Goal: Task Accomplishment & Management: Complete application form

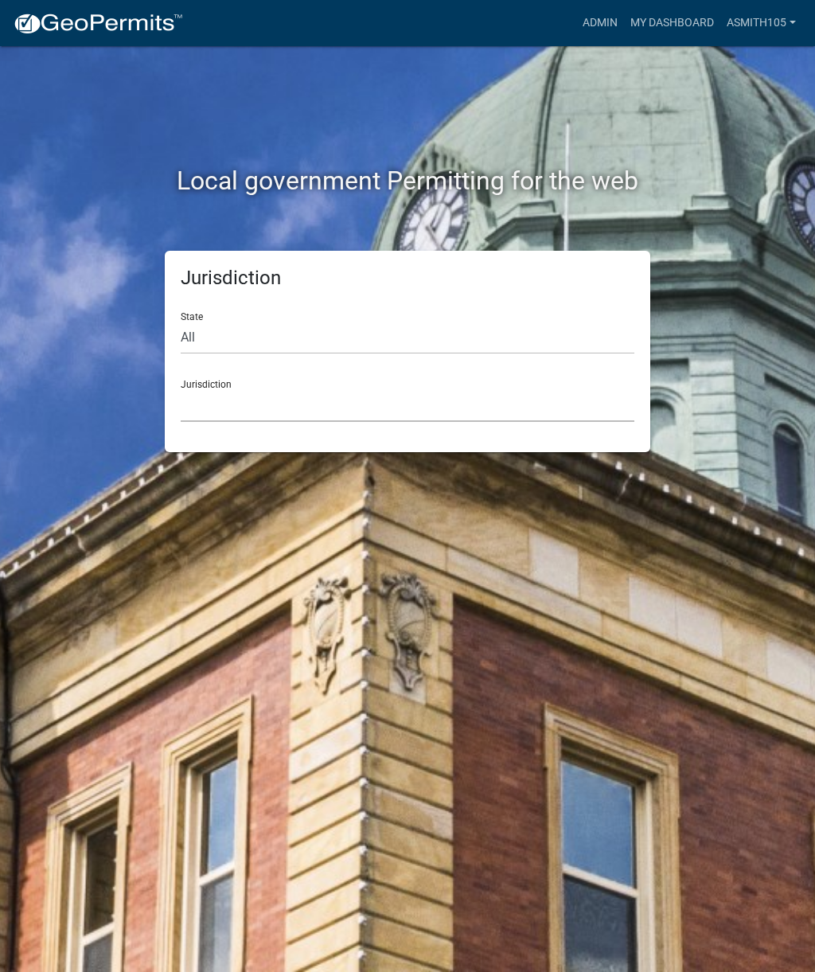
click at [274, 397] on select "[GEOGRAPHIC_DATA], [US_STATE] [GEOGRAPHIC_DATA], [US_STATE][PERSON_NAME][GEOGRA…" at bounding box center [408, 405] width 454 height 33
click at [252, 331] on select "All [US_STATE] [US_STATE] [US_STATE] [US_STATE] [US_STATE] [US_STATE] [US_STATE…" at bounding box center [408, 338] width 454 height 33
select select "[US_STATE]"
click at [305, 412] on select "[GEOGRAPHIC_DATA], [US_STATE][PERSON_NAME][GEOGRAPHIC_DATA], [US_STATE][PERSON_…" at bounding box center [408, 405] width 454 height 33
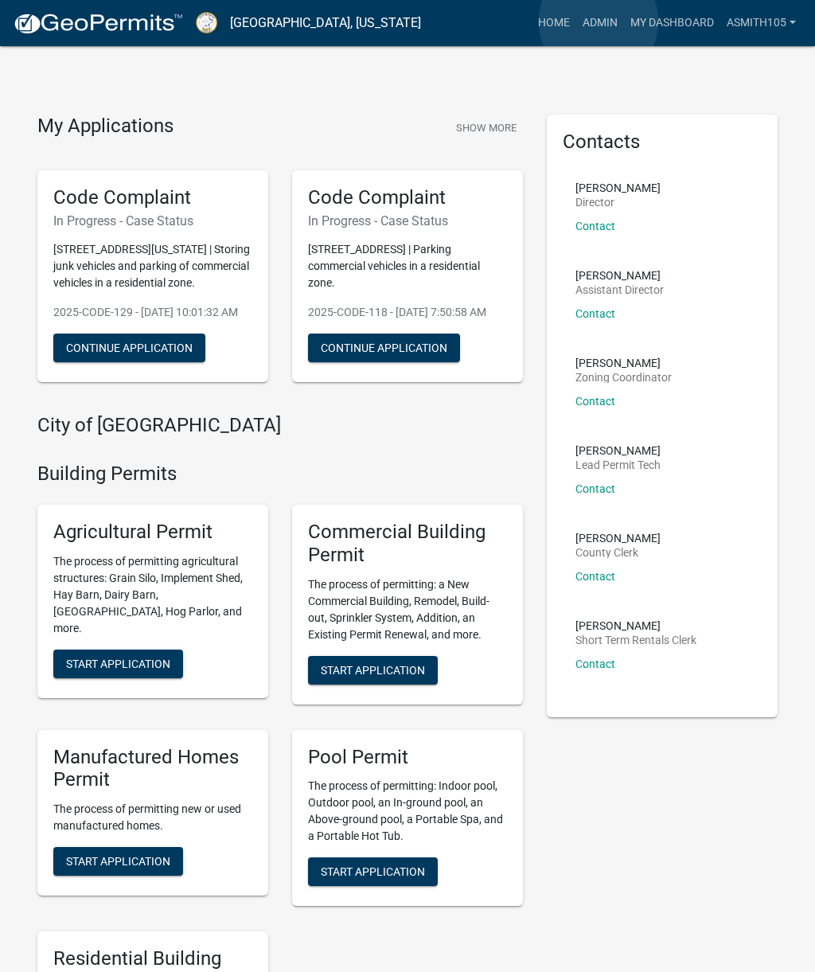
click at [599, 21] on link "Admin" at bounding box center [600, 23] width 48 height 30
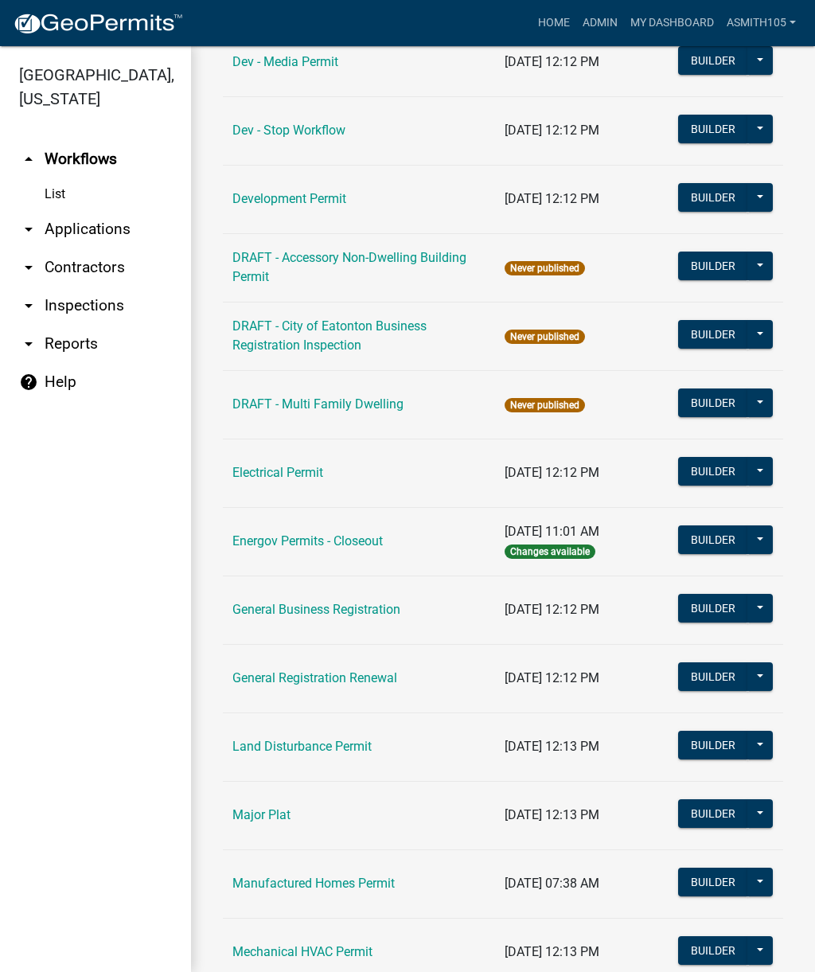
scroll to position [591, 0]
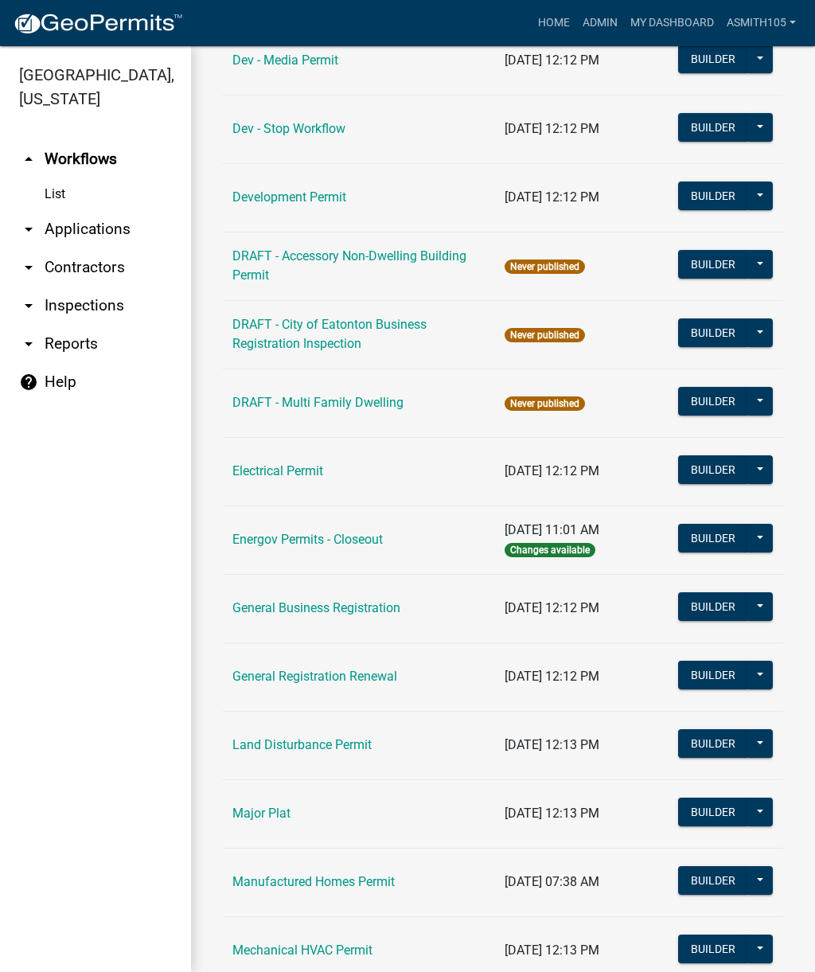
click at [309, 737] on link "Land Disturbance Permit" at bounding box center [301, 744] width 139 height 15
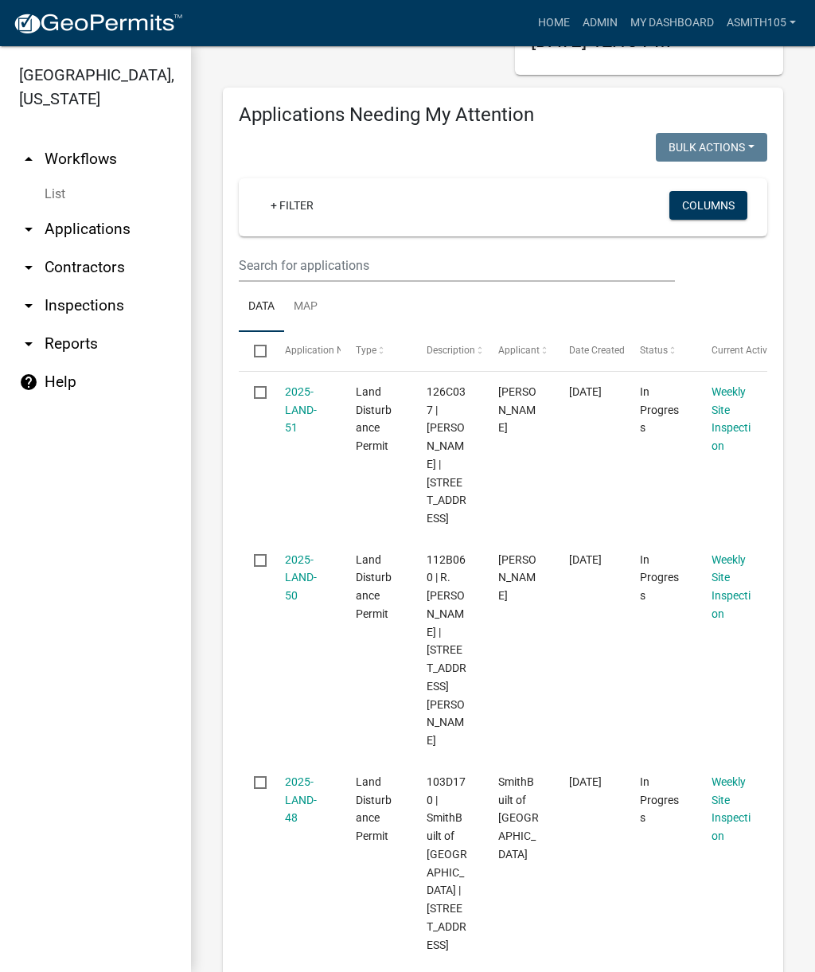
scroll to position [177, 0]
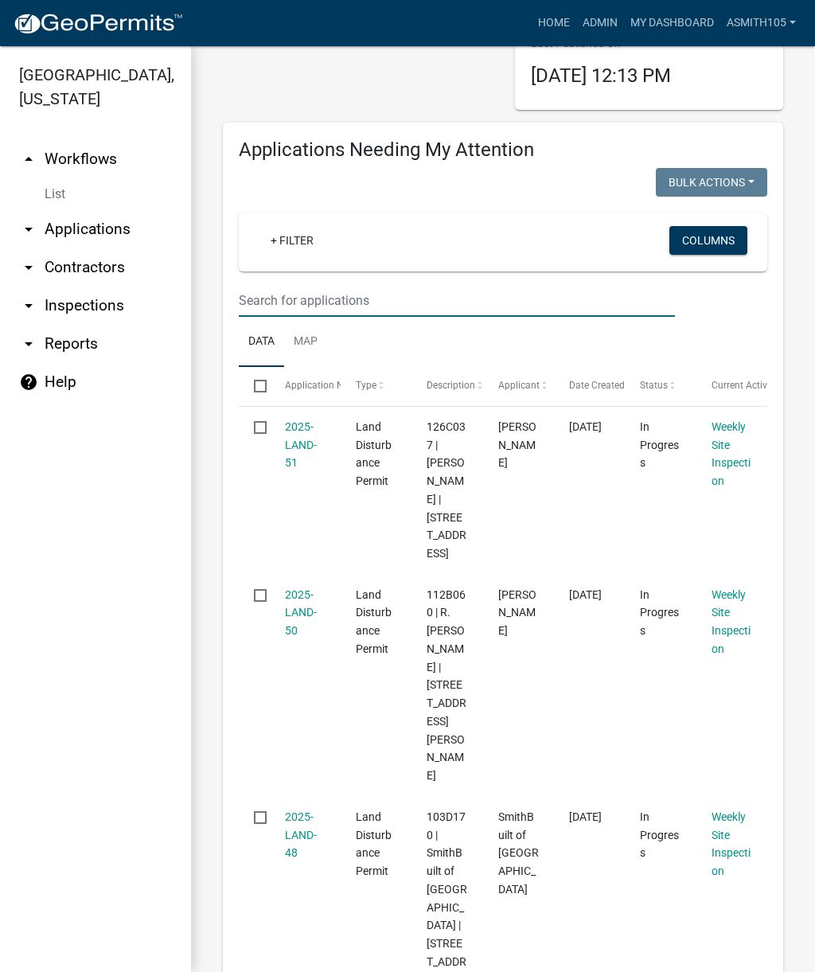
click at [372, 296] on input "text" at bounding box center [457, 300] width 436 height 33
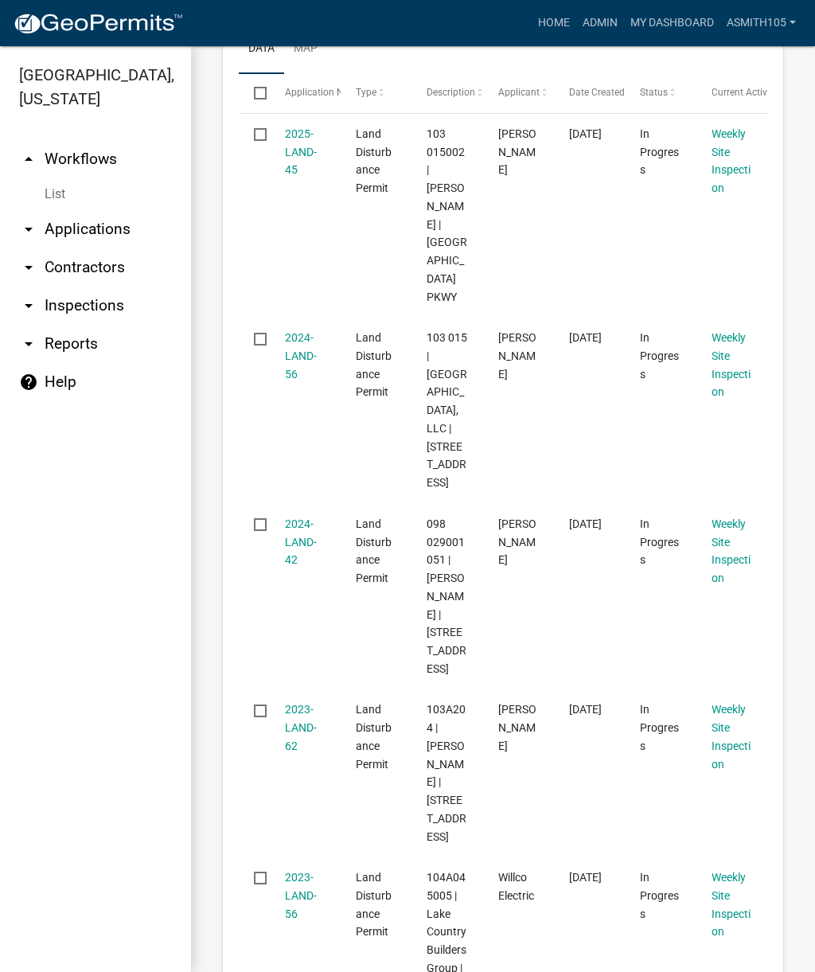
scroll to position [431, 0]
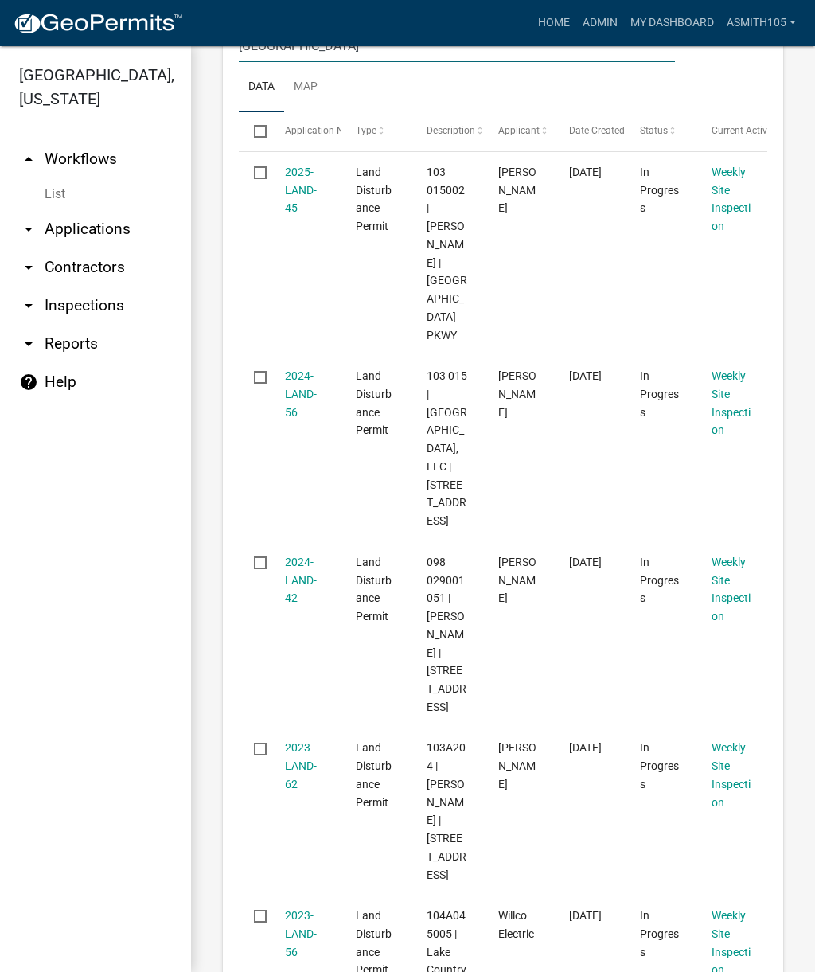
type input "[GEOGRAPHIC_DATA]"
click at [298, 369] on link "2024-LAND-56" at bounding box center [301, 393] width 32 height 49
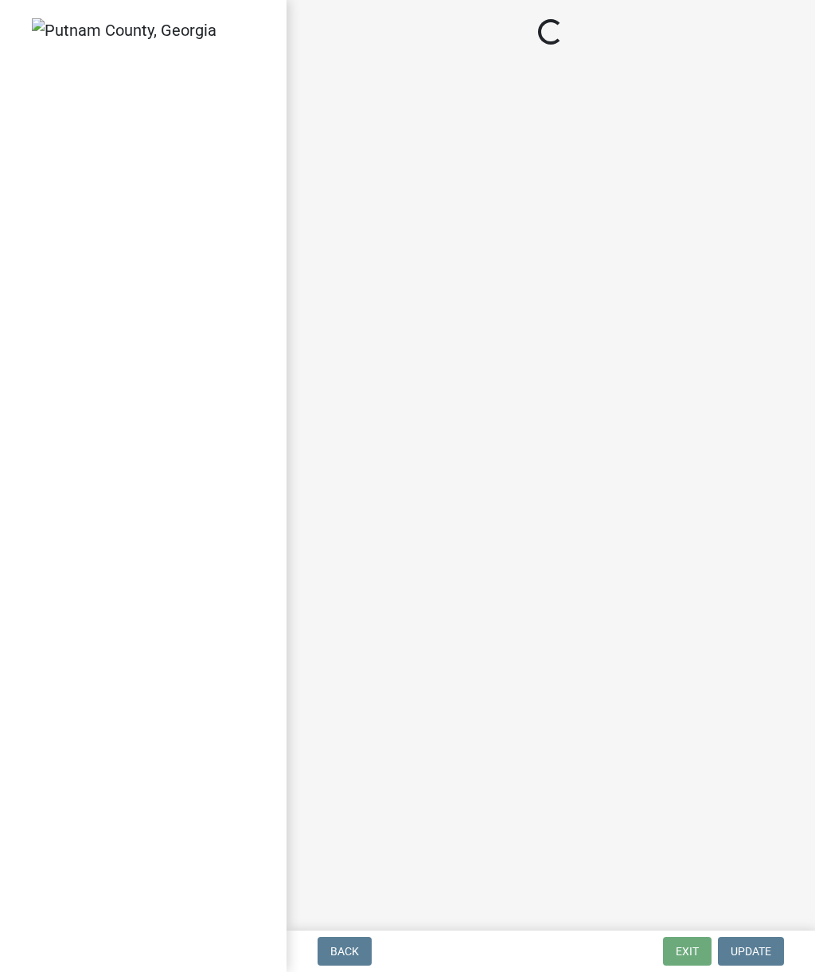
select select "af3c6edf-34d7-49be-824e-99d5d0a3954f"
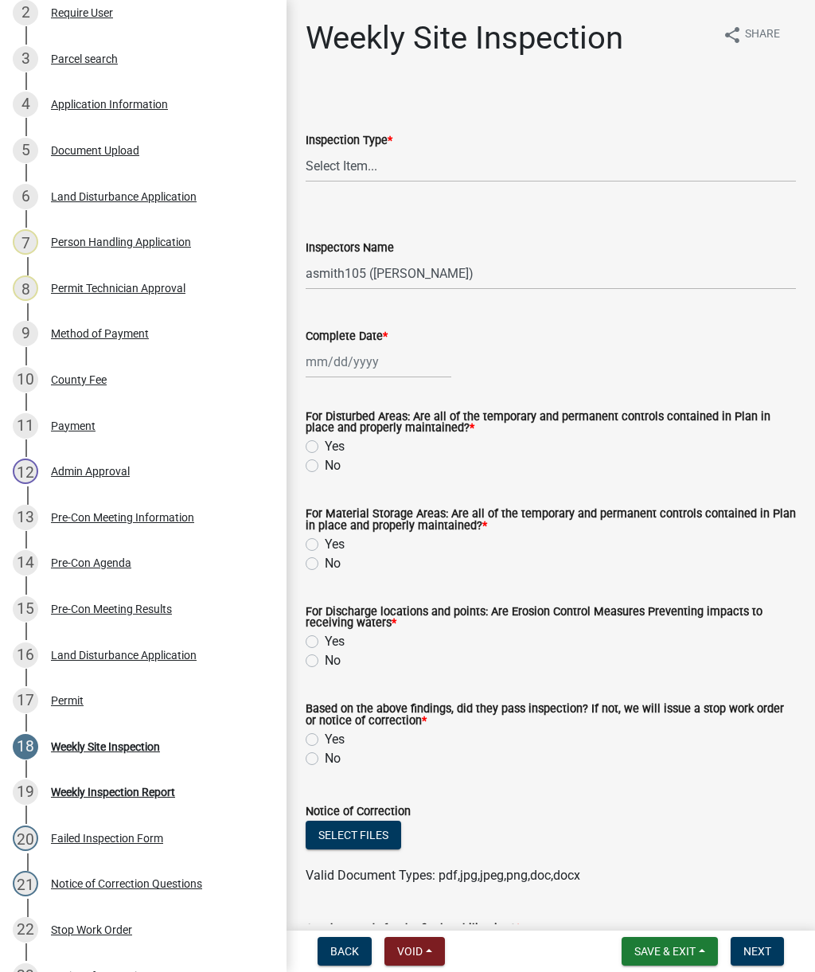
scroll to position [324, 0]
click at [115, 746] on div "Weekly Site Inspection" at bounding box center [105, 747] width 109 height 11
click at [336, 949] on span "Back" at bounding box center [344, 951] width 29 height 13
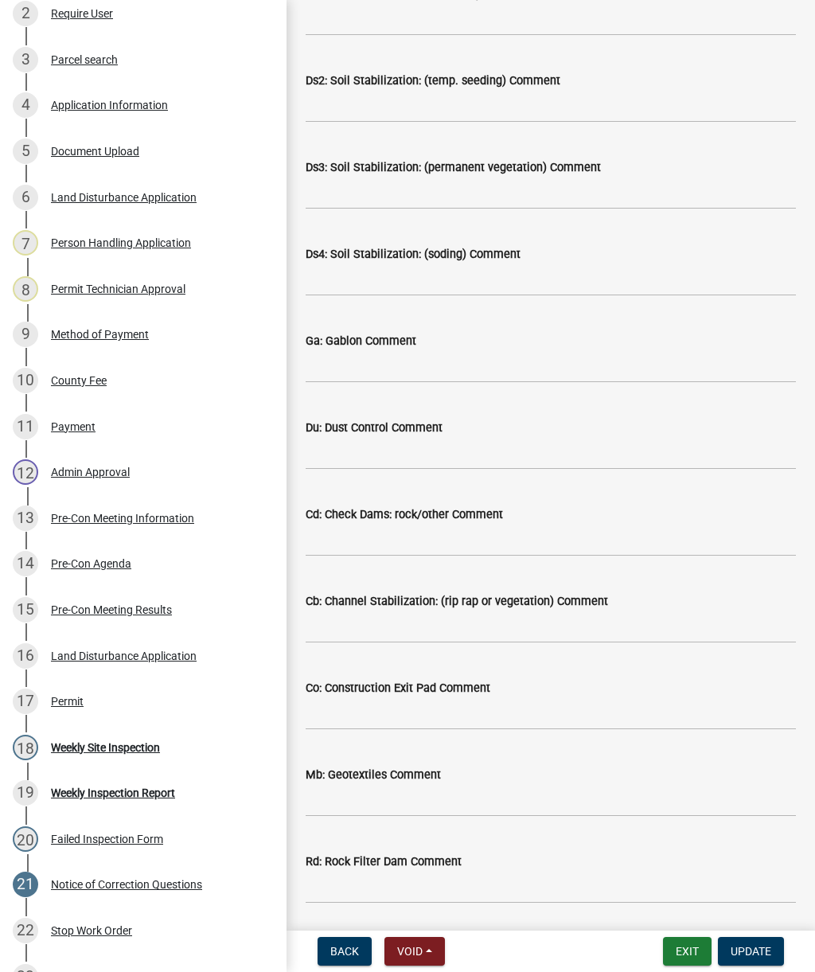
click at [328, 954] on button "Back" at bounding box center [345, 951] width 54 height 29
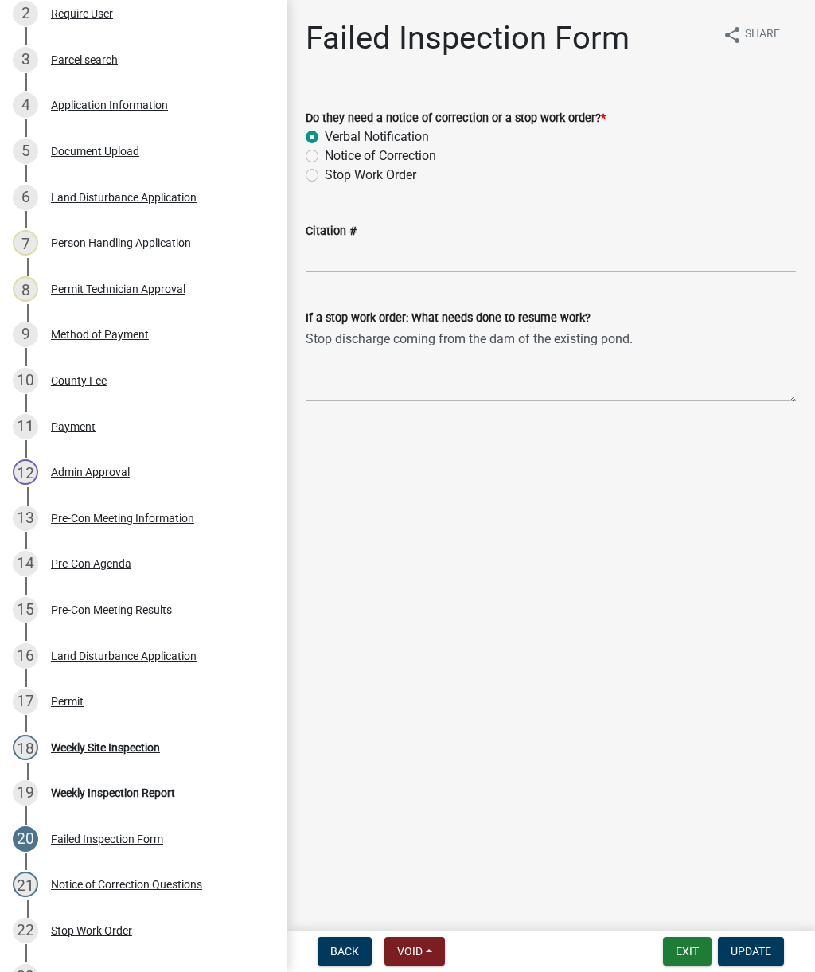
scroll to position [0, 0]
click at [344, 943] on button "Back" at bounding box center [345, 951] width 54 height 29
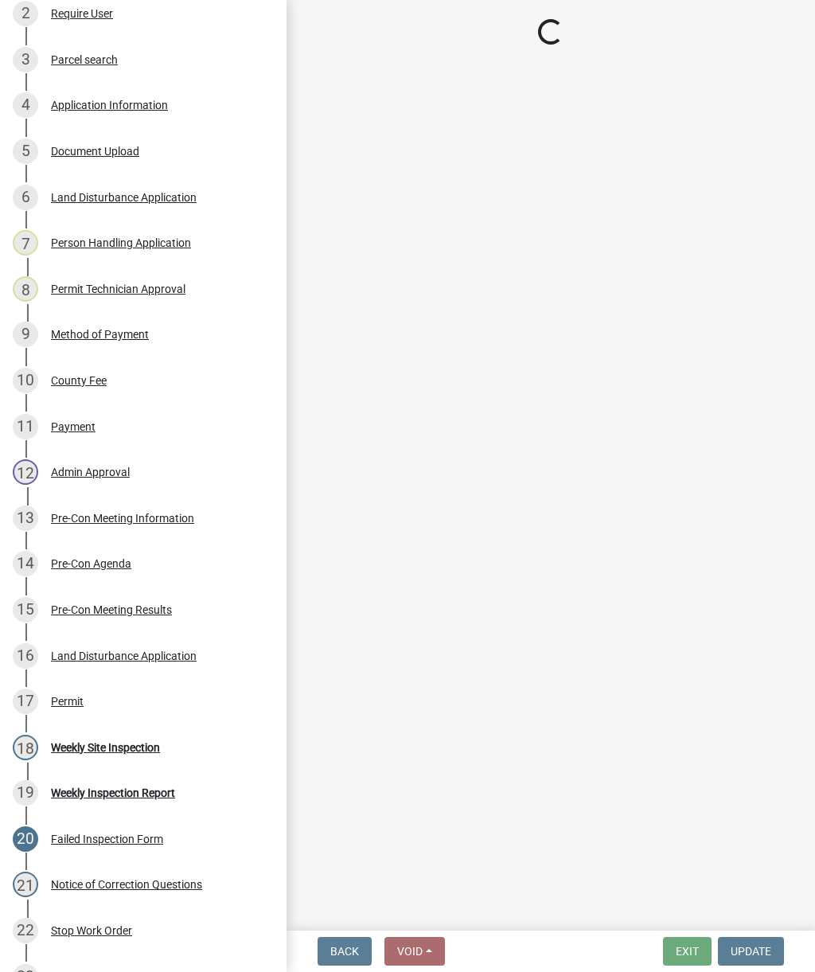
select select "93c72d9c-4ccd-4a4f-9c87-9d2cfc81a2e2"
select select "af3c6edf-34d7-49be-824e-99d5d0a3954f"
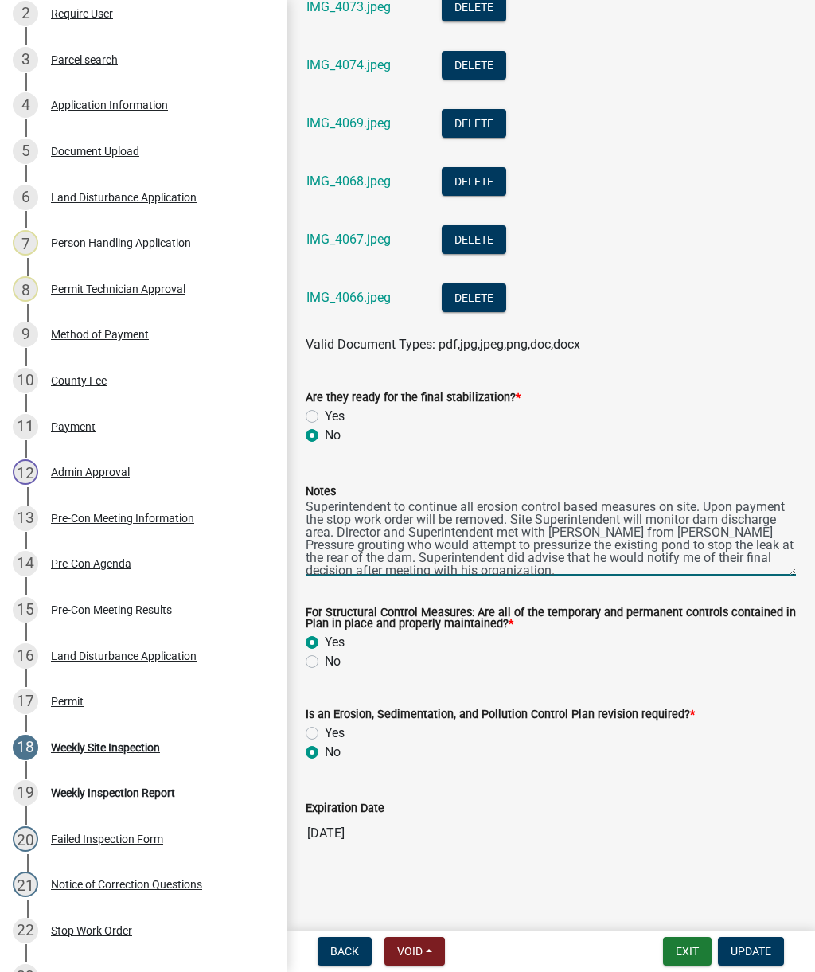
scroll to position [51, 0]
click at [764, 945] on span "Update" at bounding box center [751, 951] width 41 height 13
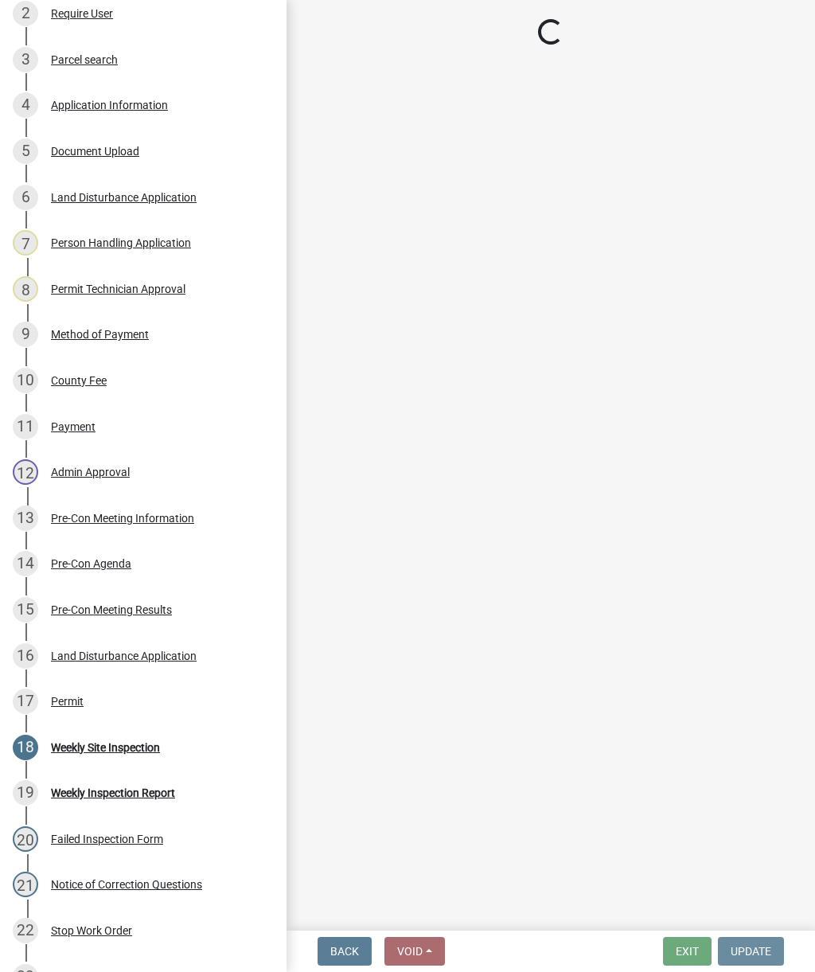
scroll to position [0, 0]
select select "af3c6edf-34d7-49be-824e-99d5d0a3954f"
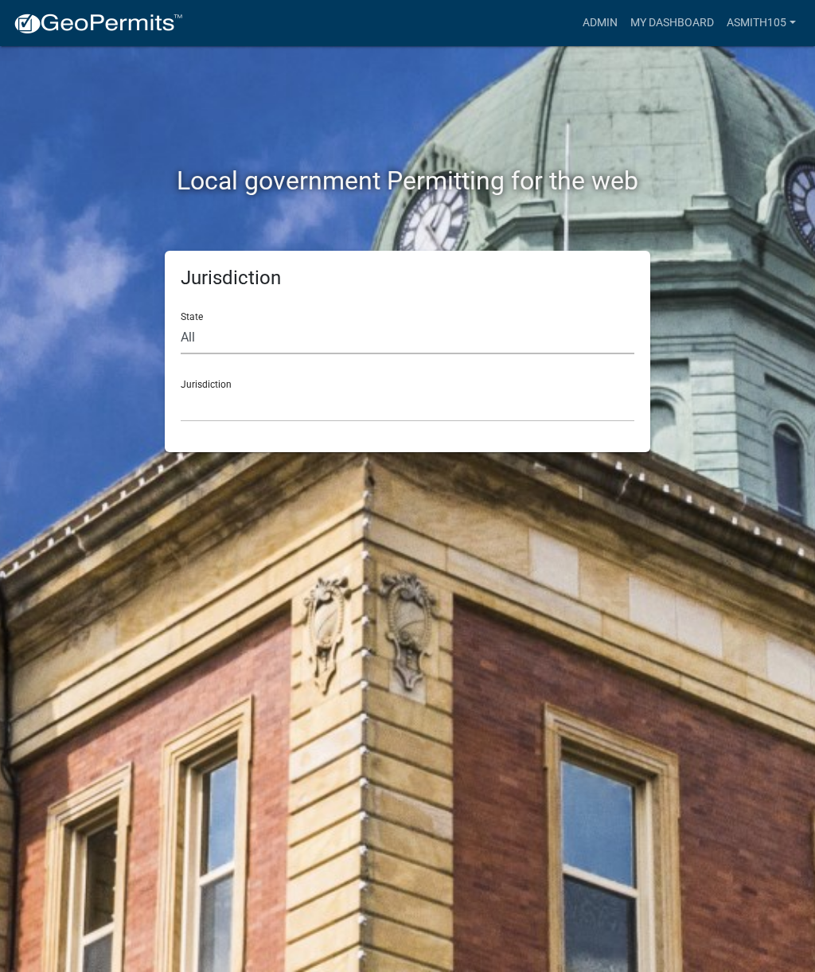
click at [275, 324] on select "All [US_STATE] [US_STATE] [US_STATE] [US_STATE] [US_STATE] [US_STATE] [US_STATE…" at bounding box center [408, 338] width 454 height 33
select select "[US_STATE]"
click at [322, 394] on select "[GEOGRAPHIC_DATA], [US_STATE][PERSON_NAME][GEOGRAPHIC_DATA], [US_STATE][PERSON_…" at bounding box center [408, 405] width 454 height 33
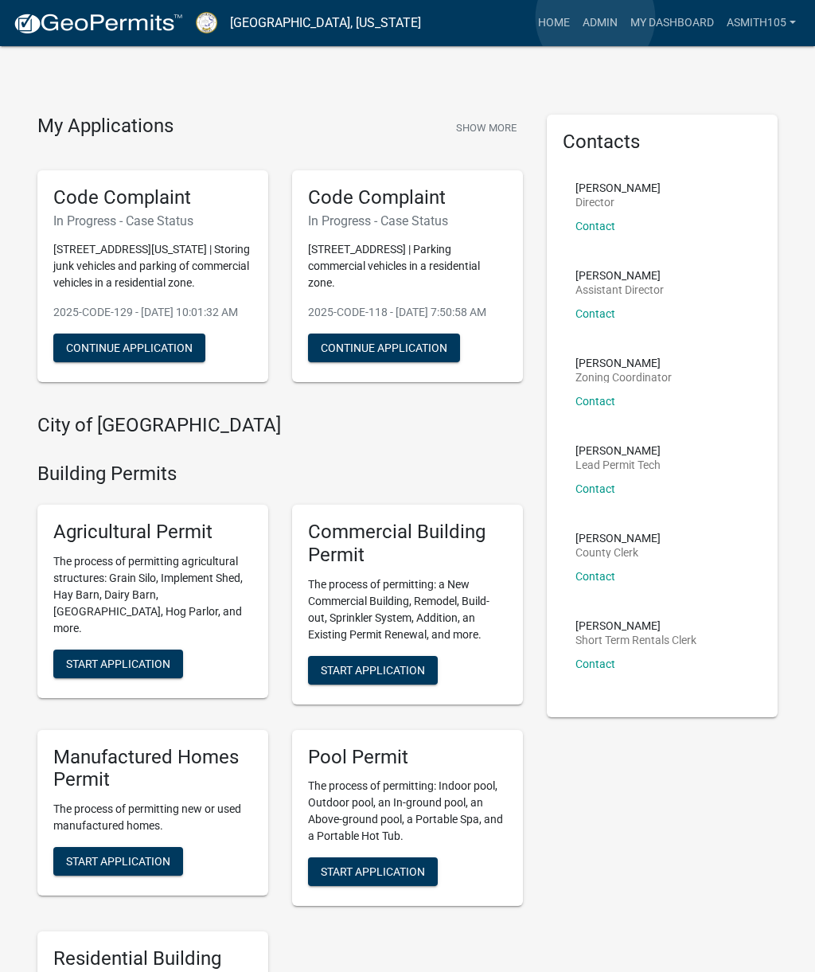
click at [595, 18] on link "Admin" at bounding box center [600, 23] width 48 height 30
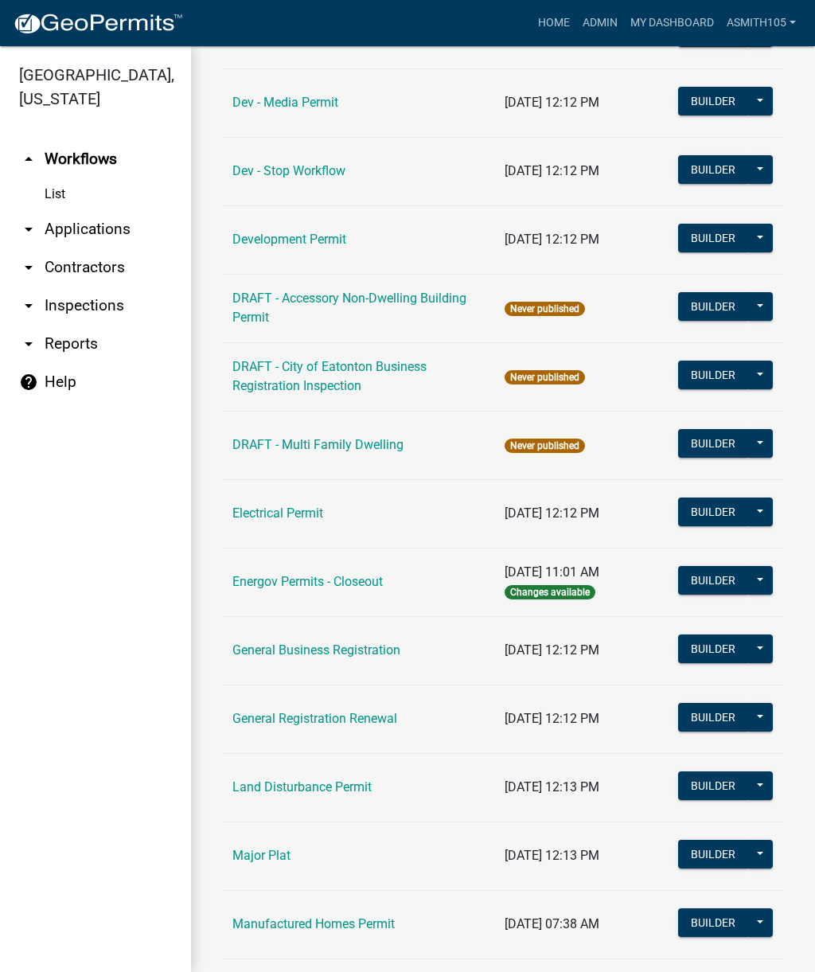
scroll to position [614, 0]
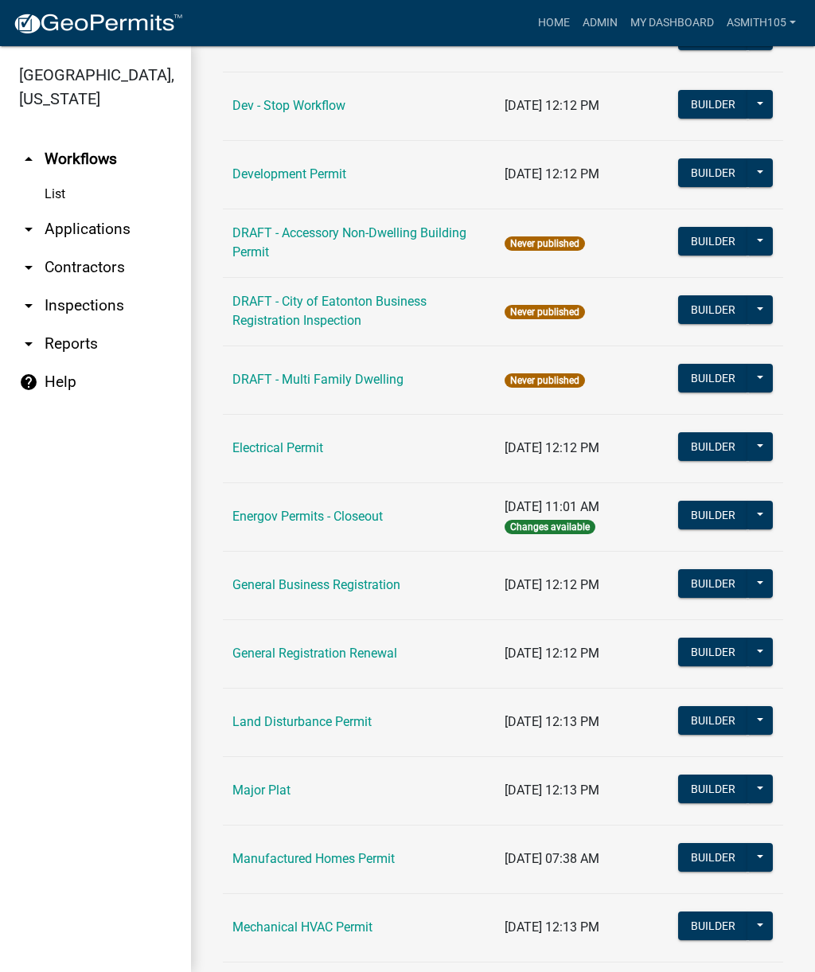
click at [302, 724] on link "Land Disturbance Permit" at bounding box center [301, 721] width 139 height 15
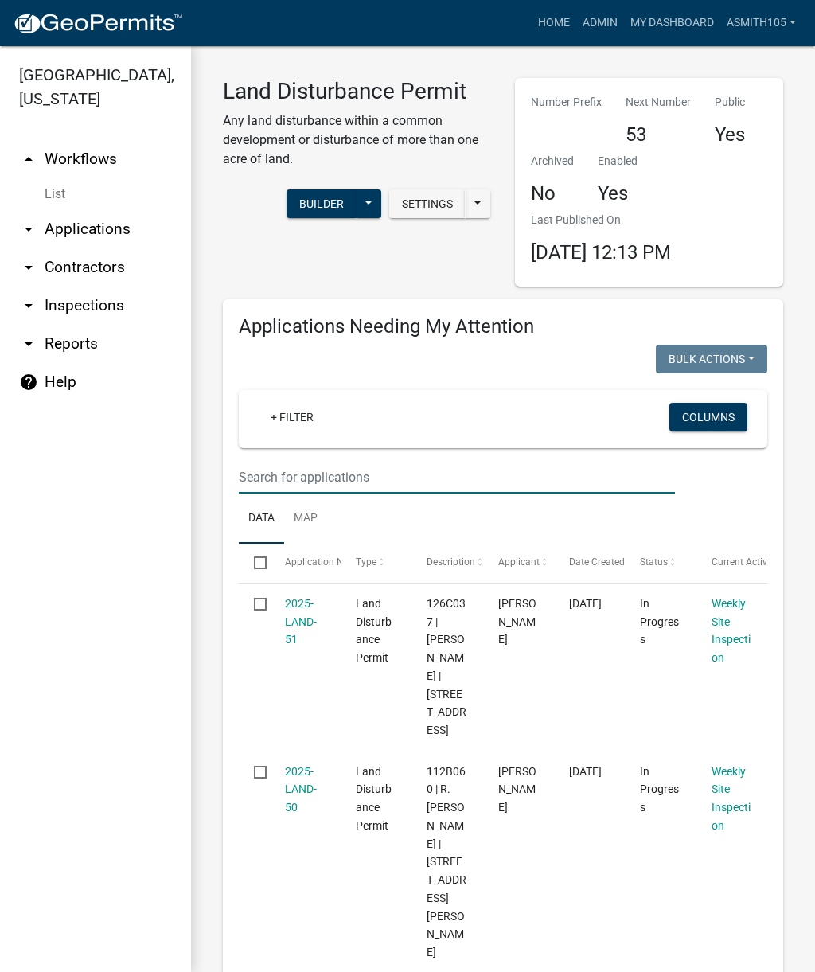
click at [360, 465] on input "text" at bounding box center [457, 477] width 436 height 33
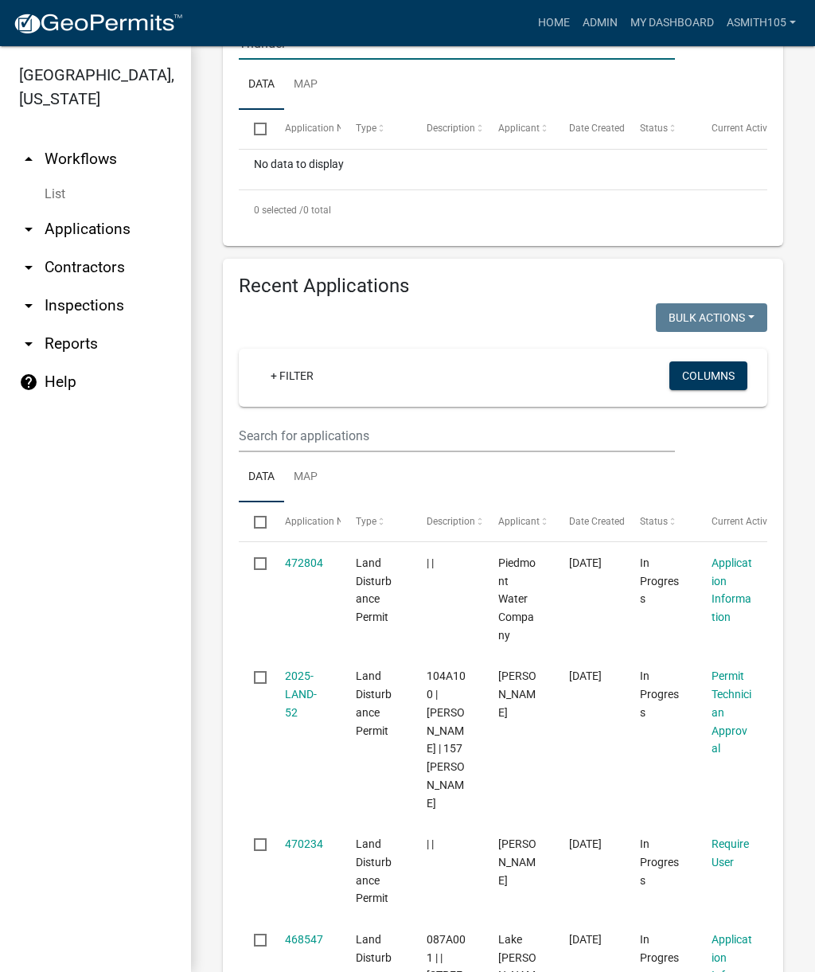
scroll to position [433, 0]
type input "Thunder"
click at [361, 432] on input "text" at bounding box center [457, 436] width 436 height 33
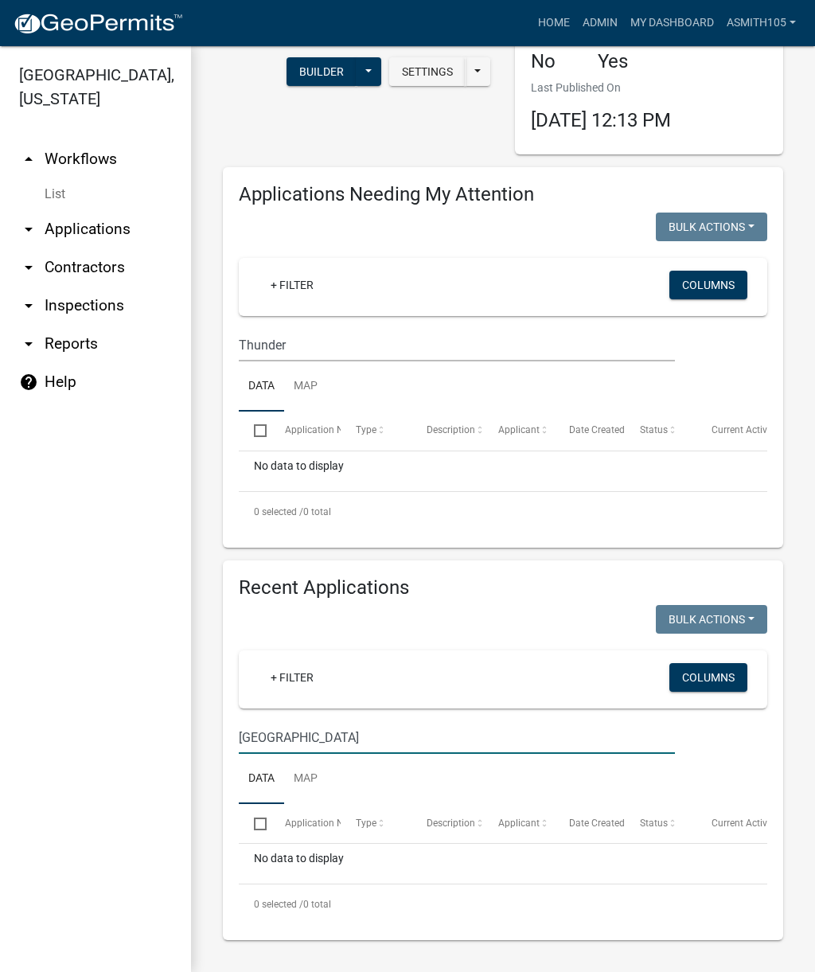
scroll to position [129, 0]
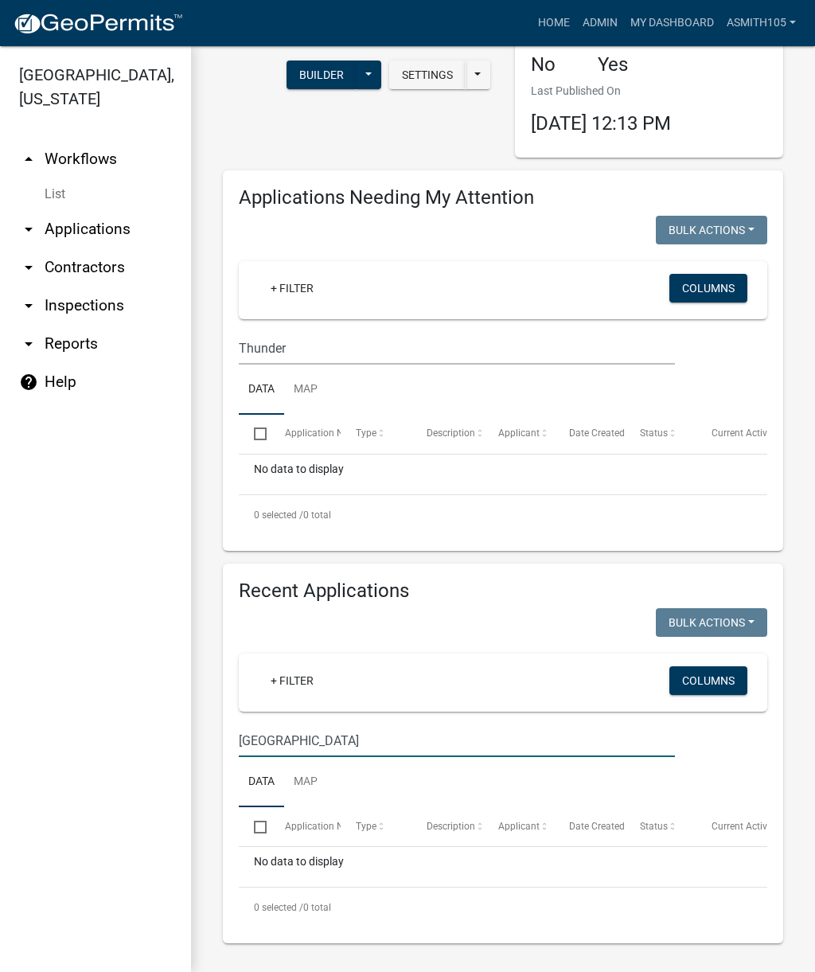
click at [369, 727] on input "Thunder road" at bounding box center [457, 740] width 436 height 33
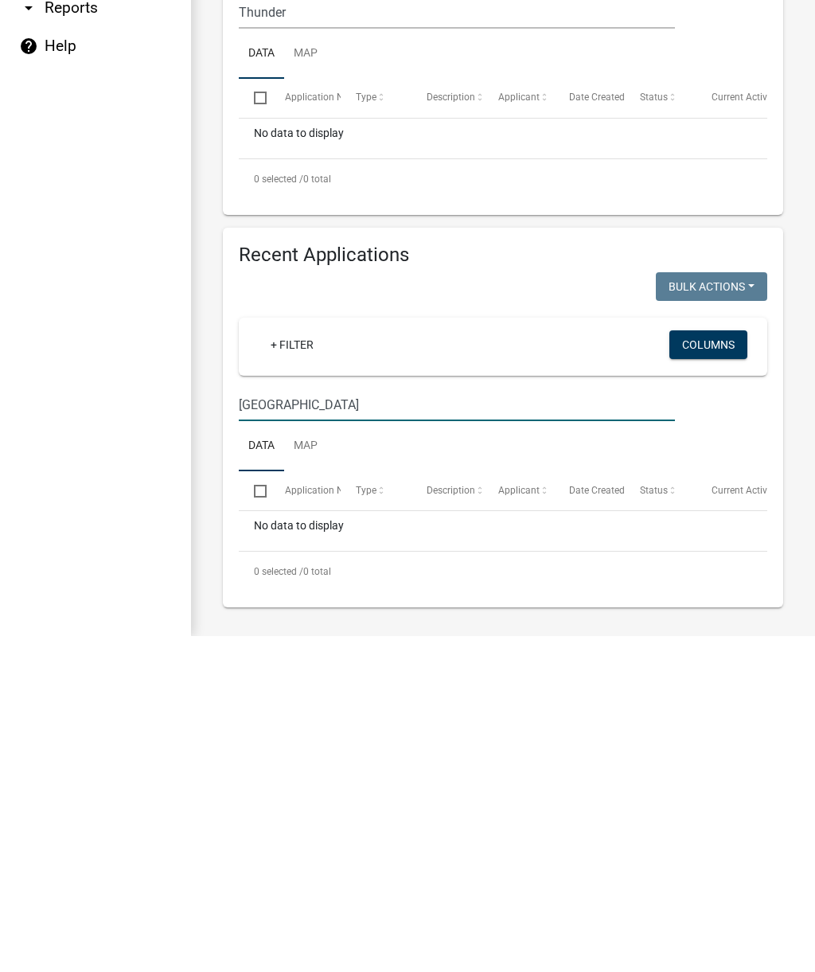
click at [404, 724] on input "Thunder road" at bounding box center [457, 740] width 436 height 33
type input "T"
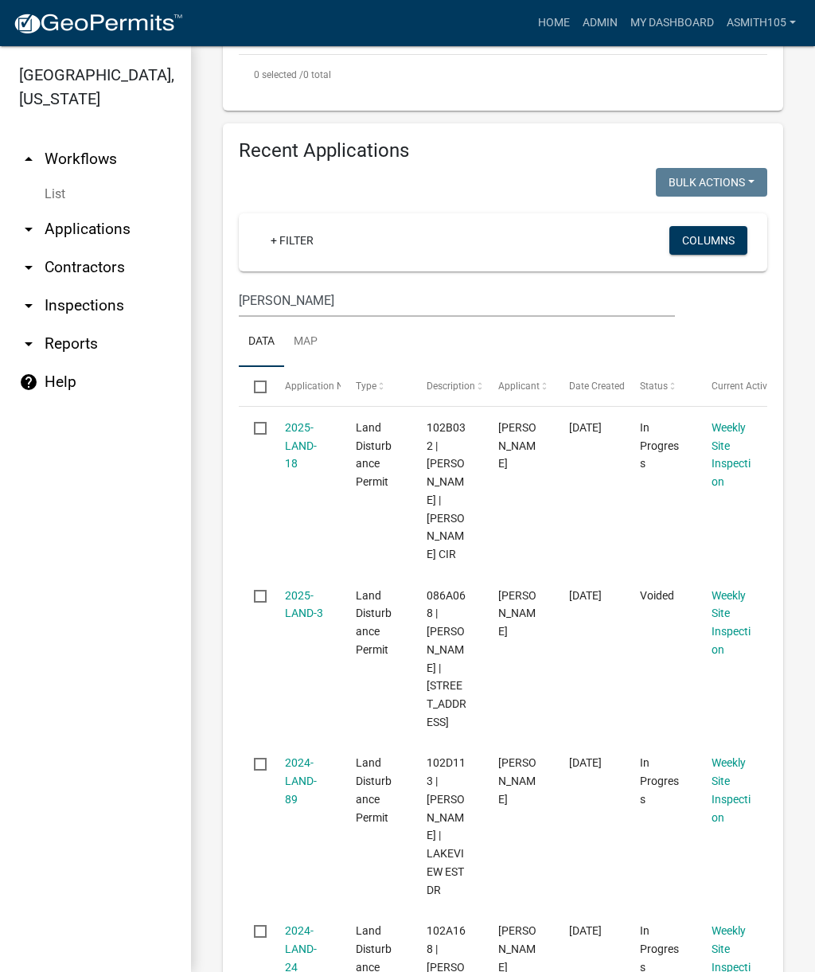
scroll to position [570, 0]
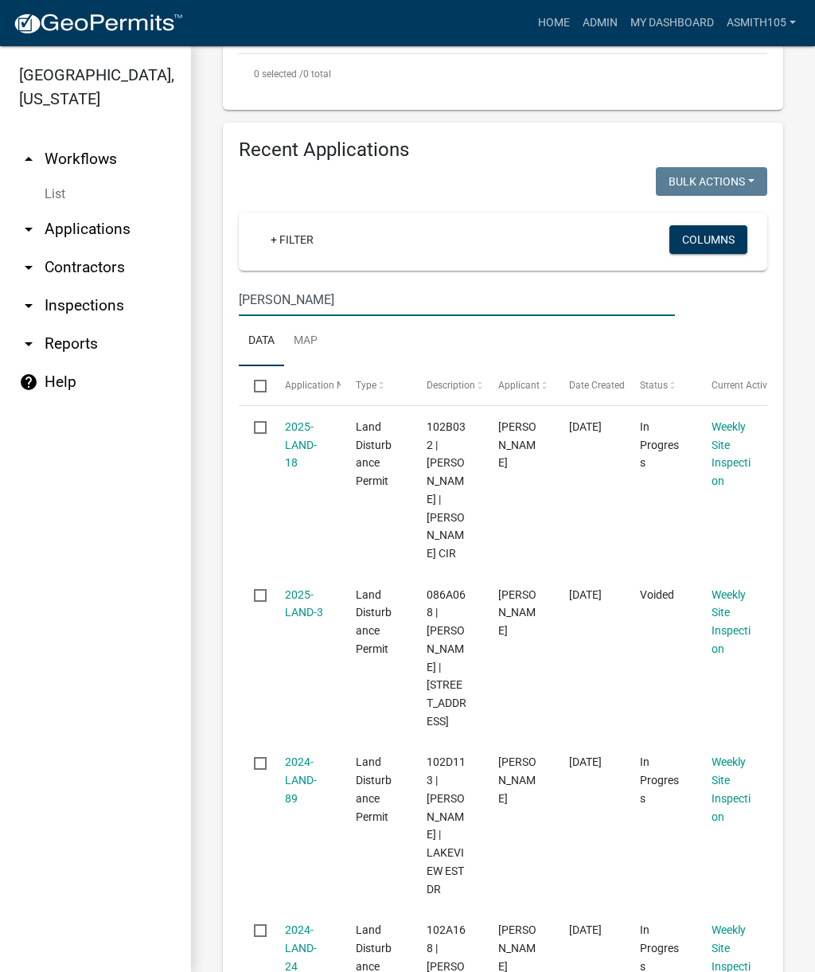
type input "Burgess"
click at [299, 442] on link "2025-LAND-18" at bounding box center [301, 444] width 32 height 49
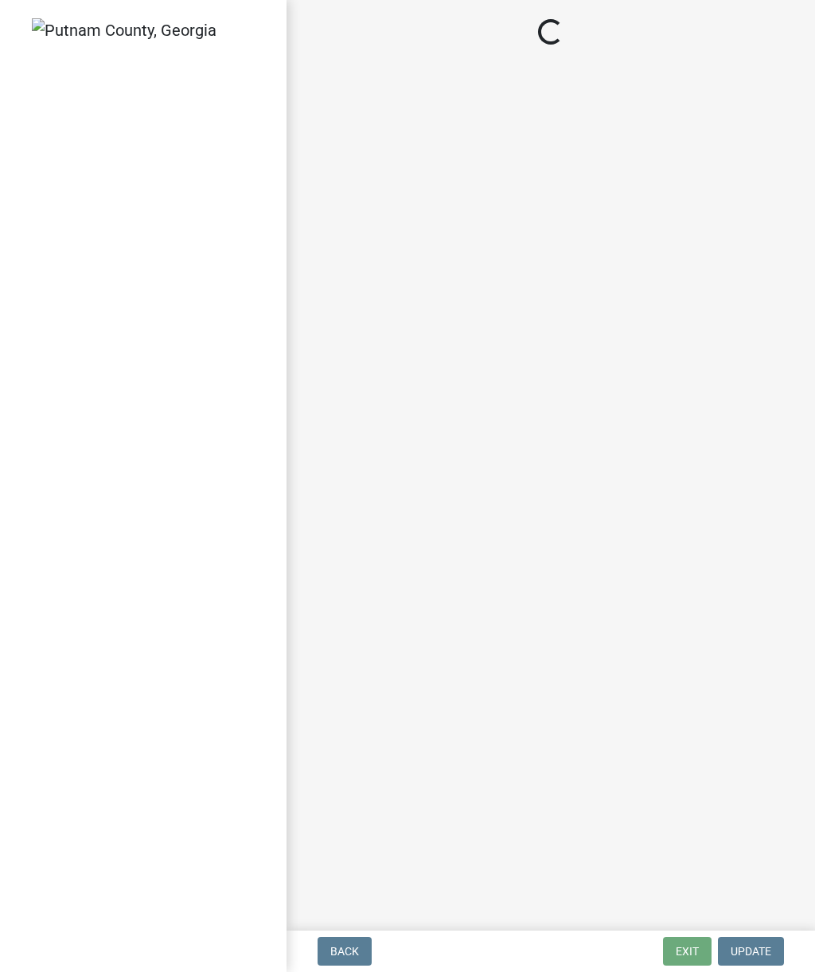
select select "af3c6edf-34d7-49be-824e-99d5d0a3954f"
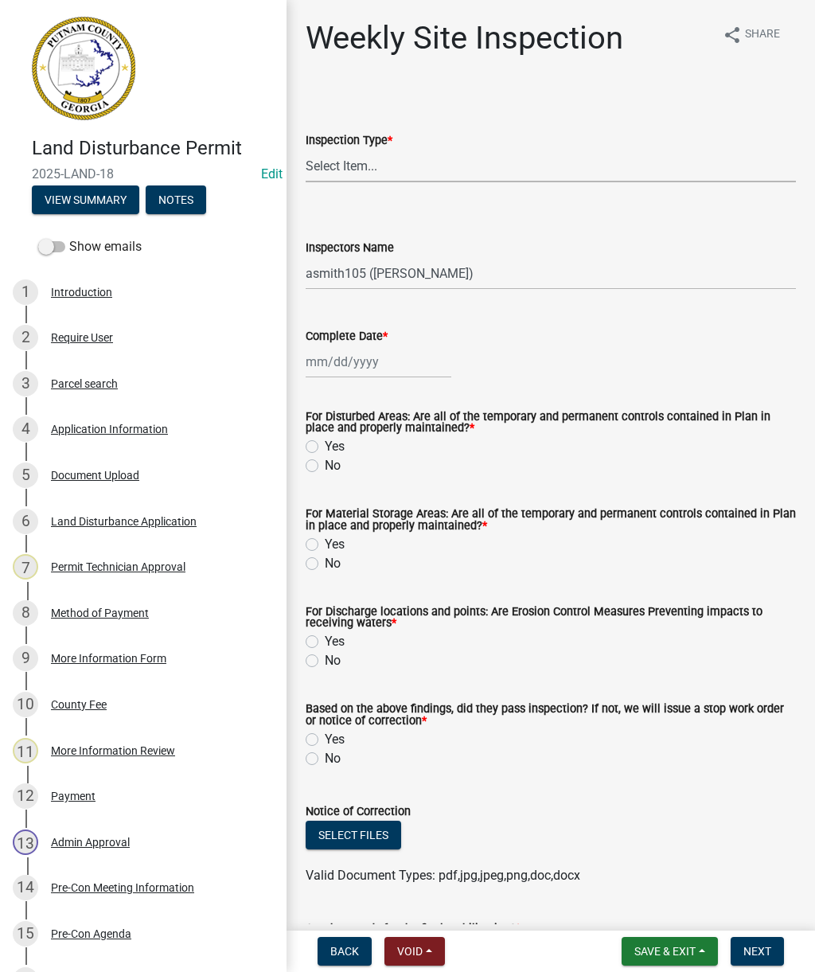
click at [442, 158] on select "Select Item... Site Inspection Initial Inspection Within 24 hours of a 0.5" sto…" at bounding box center [551, 166] width 490 height 33
select select "93c72d9c-4ccd-4a4f-9c87-9d2cfc81a2e2"
click at [357, 356] on div at bounding box center [379, 361] width 146 height 33
select select "9"
select select "2025"
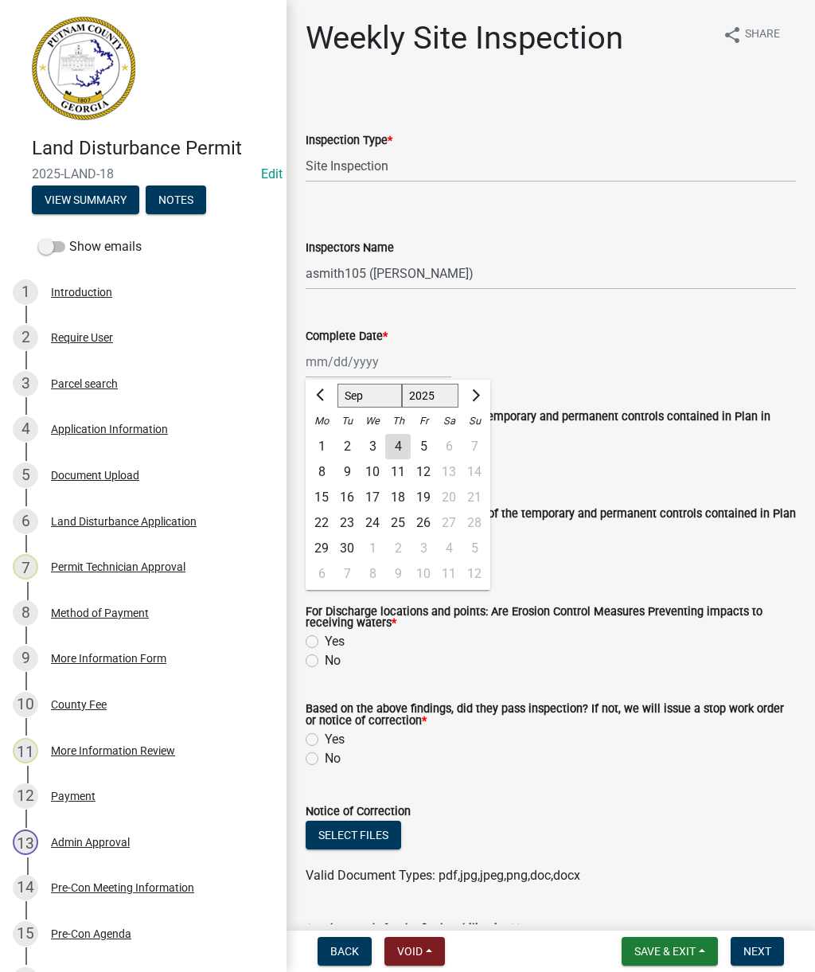
click at [374, 443] on div "3" at bounding box center [372, 446] width 25 height 25
type input "[DATE]"
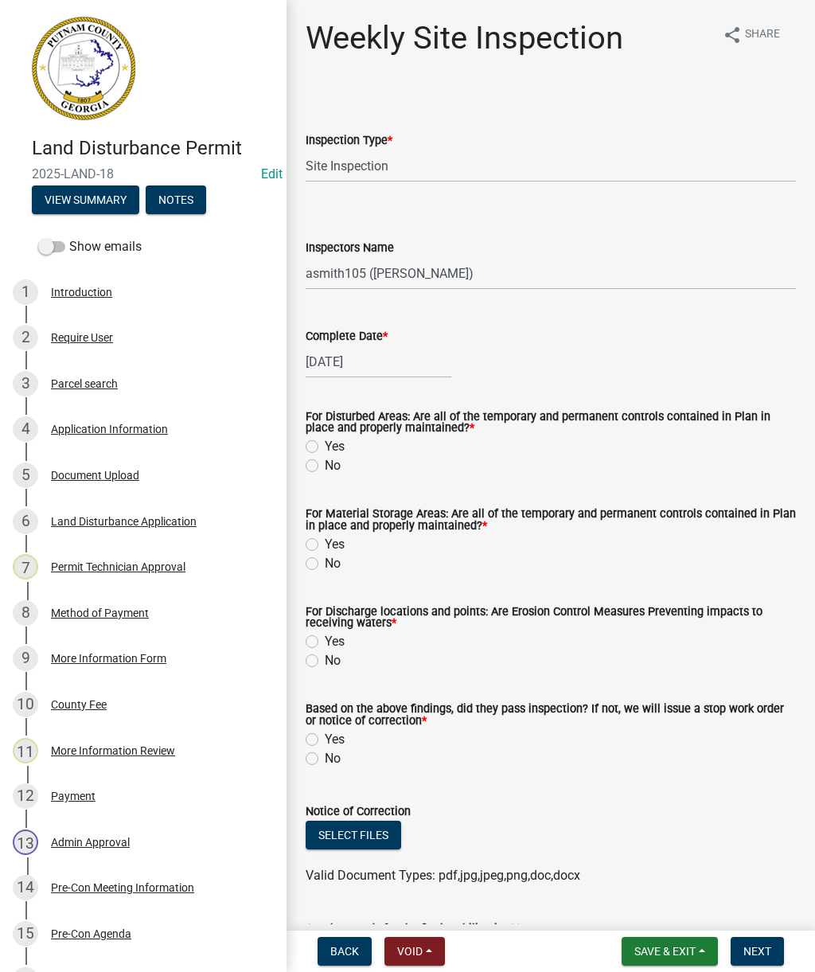
click at [325, 443] on label "Yes" at bounding box center [335, 446] width 20 height 19
click at [325, 443] on input "Yes" at bounding box center [330, 442] width 10 height 10
radio input "true"
click at [325, 539] on label "Yes" at bounding box center [335, 544] width 20 height 19
click at [325, 539] on input "Yes" at bounding box center [330, 540] width 10 height 10
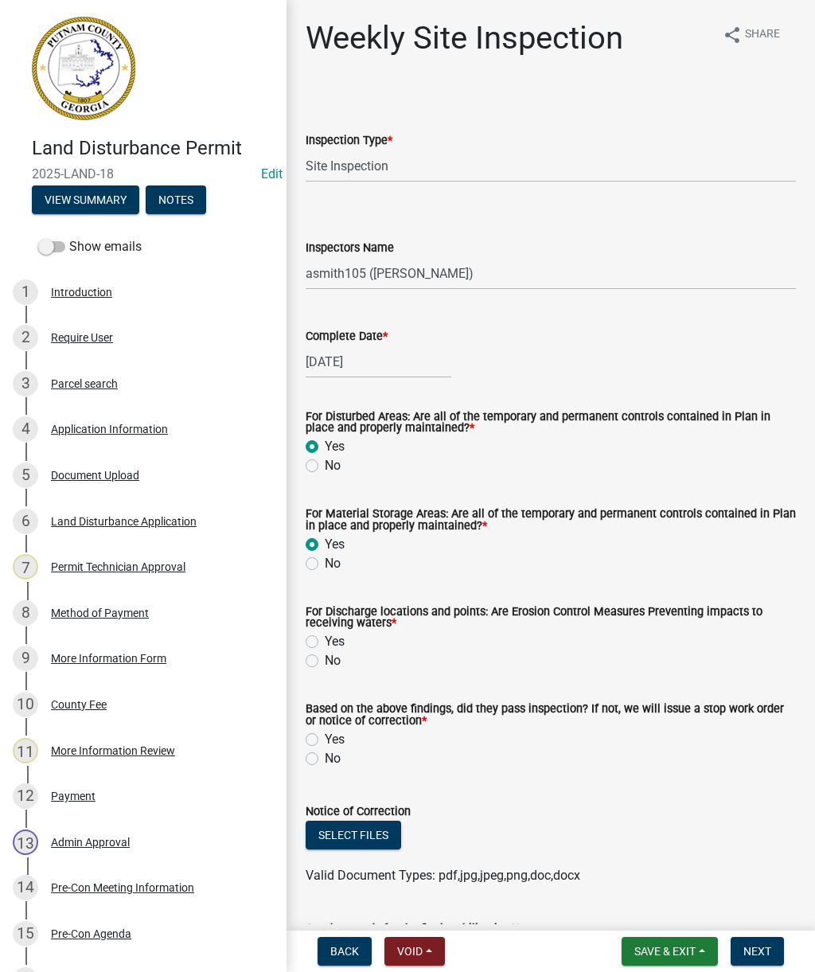
radio input "true"
click at [325, 642] on label "Yes" at bounding box center [335, 641] width 20 height 19
click at [325, 642] on input "Yes" at bounding box center [330, 637] width 10 height 10
radio input "true"
click at [325, 740] on label "Yes" at bounding box center [335, 739] width 20 height 19
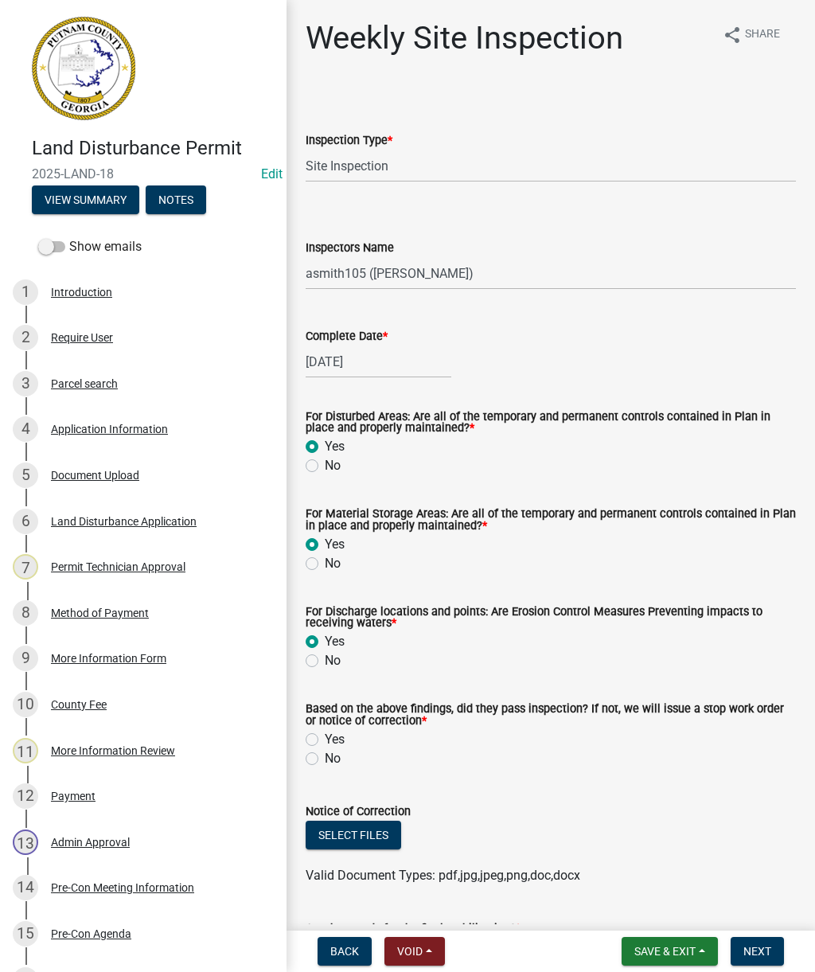
click at [325, 740] on input "Yes" at bounding box center [330, 735] width 10 height 10
radio input "true"
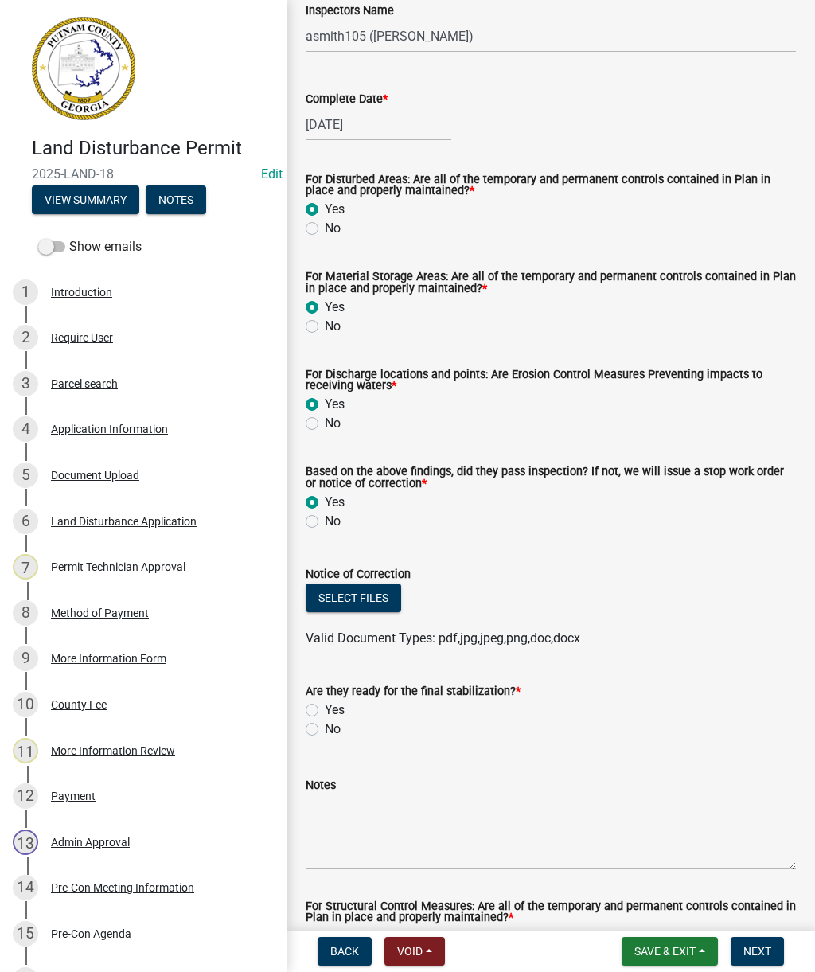
scroll to position [244, 0]
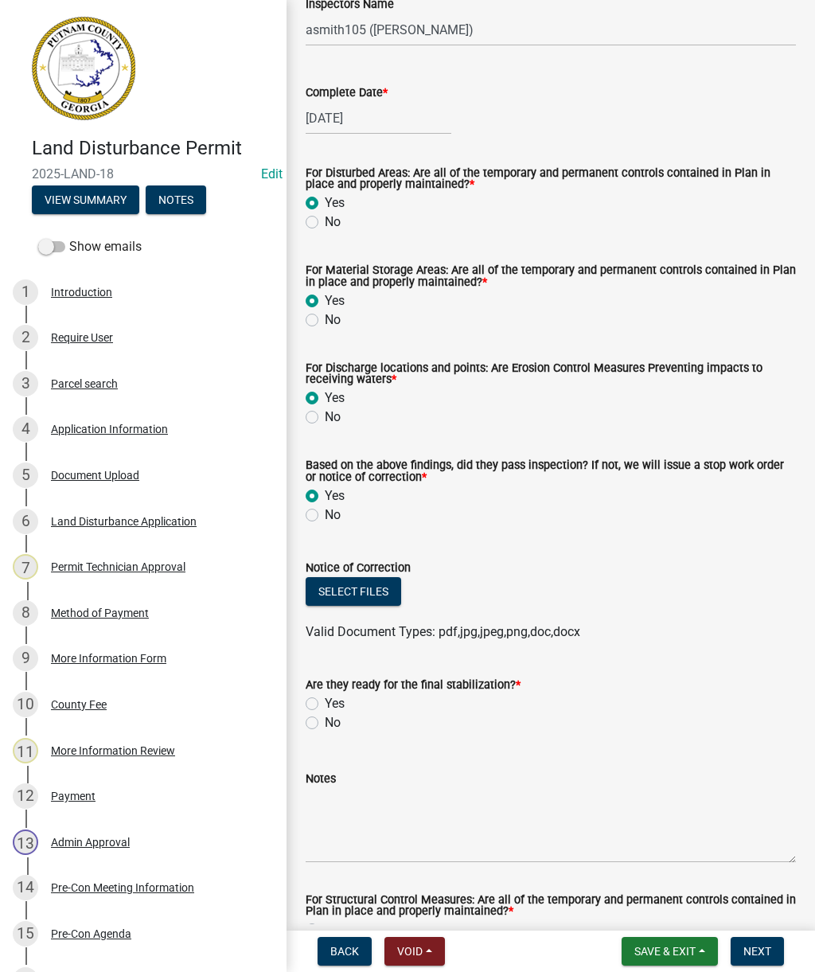
click at [325, 728] on label "No" at bounding box center [333, 722] width 16 height 19
click at [325, 724] on input "No" at bounding box center [330, 718] width 10 height 10
radio input "true"
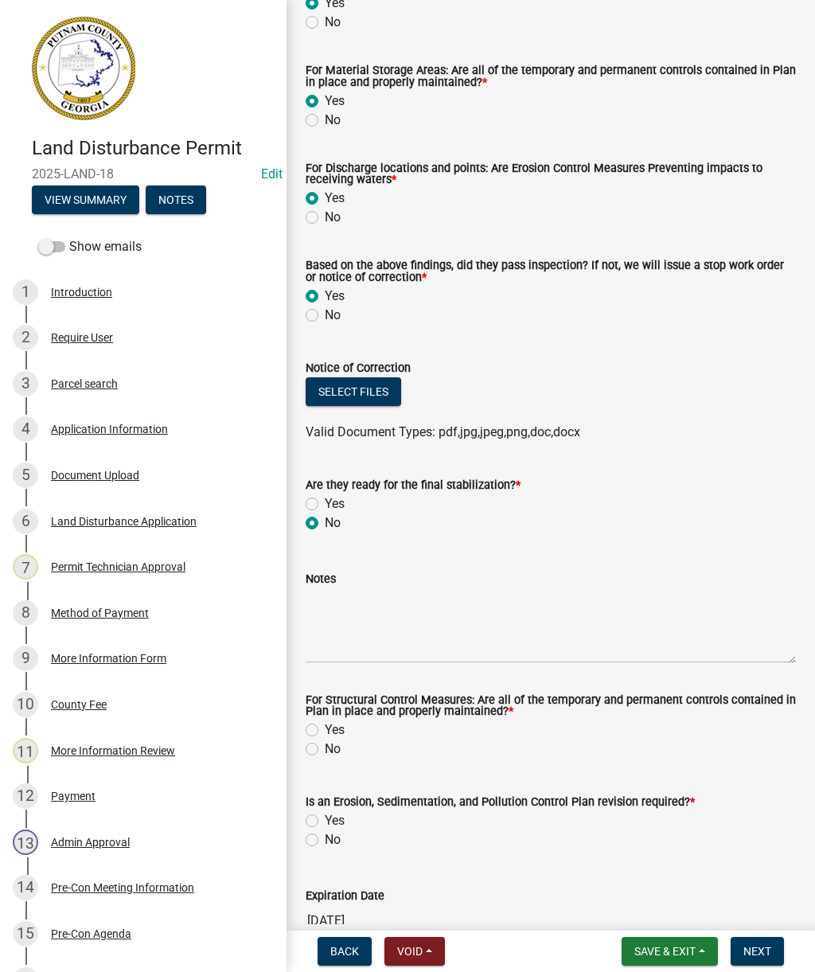
scroll to position [478, 0]
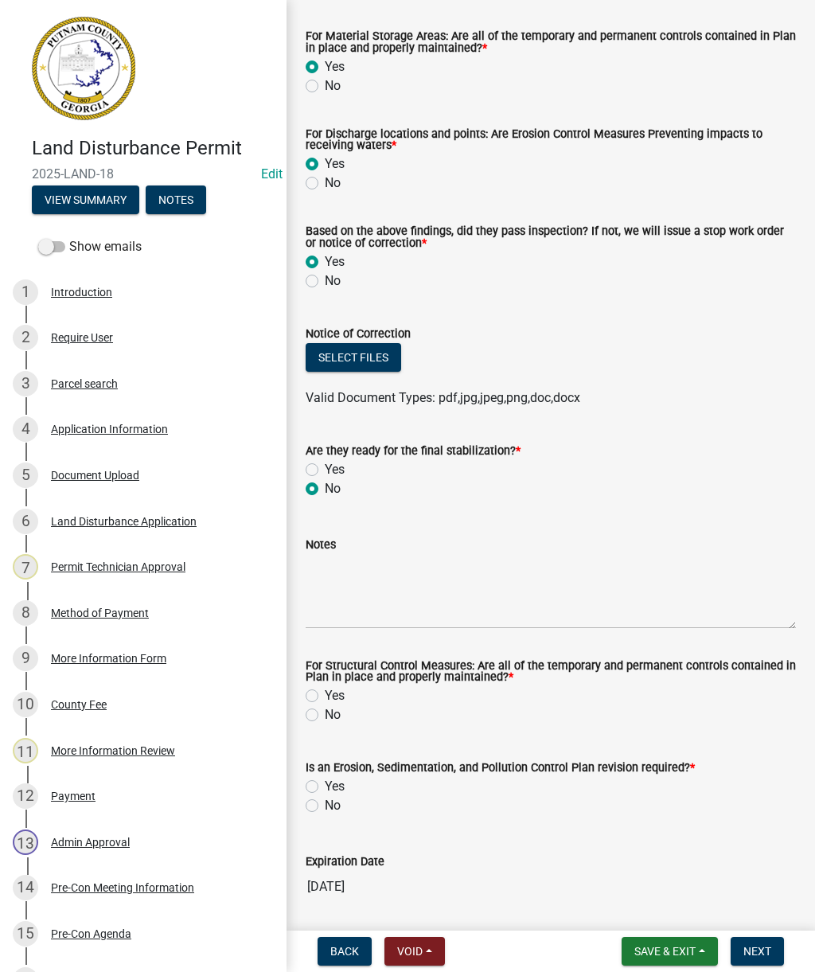
click at [325, 702] on label "Yes" at bounding box center [335, 695] width 20 height 19
click at [325, 696] on input "Yes" at bounding box center [330, 691] width 10 height 10
radio input "true"
click at [325, 809] on label "No" at bounding box center [333, 805] width 16 height 19
click at [325, 806] on input "No" at bounding box center [330, 801] width 10 height 10
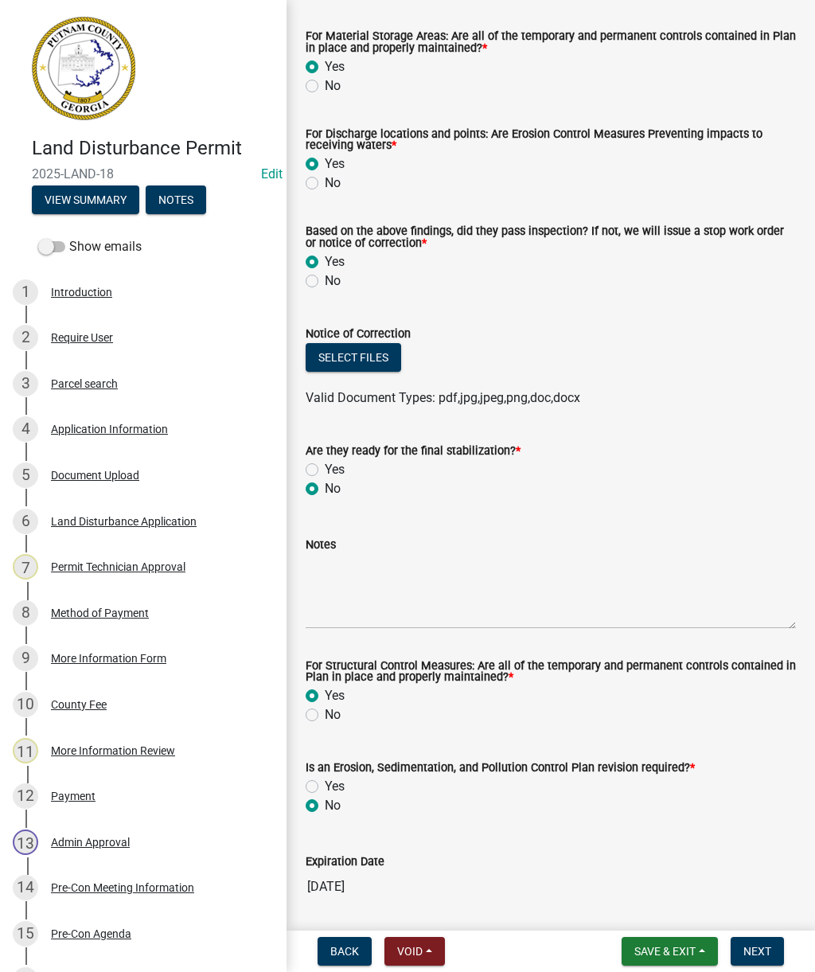
radio input "true"
click at [385, 592] on textarea "Notes" at bounding box center [551, 591] width 490 height 75
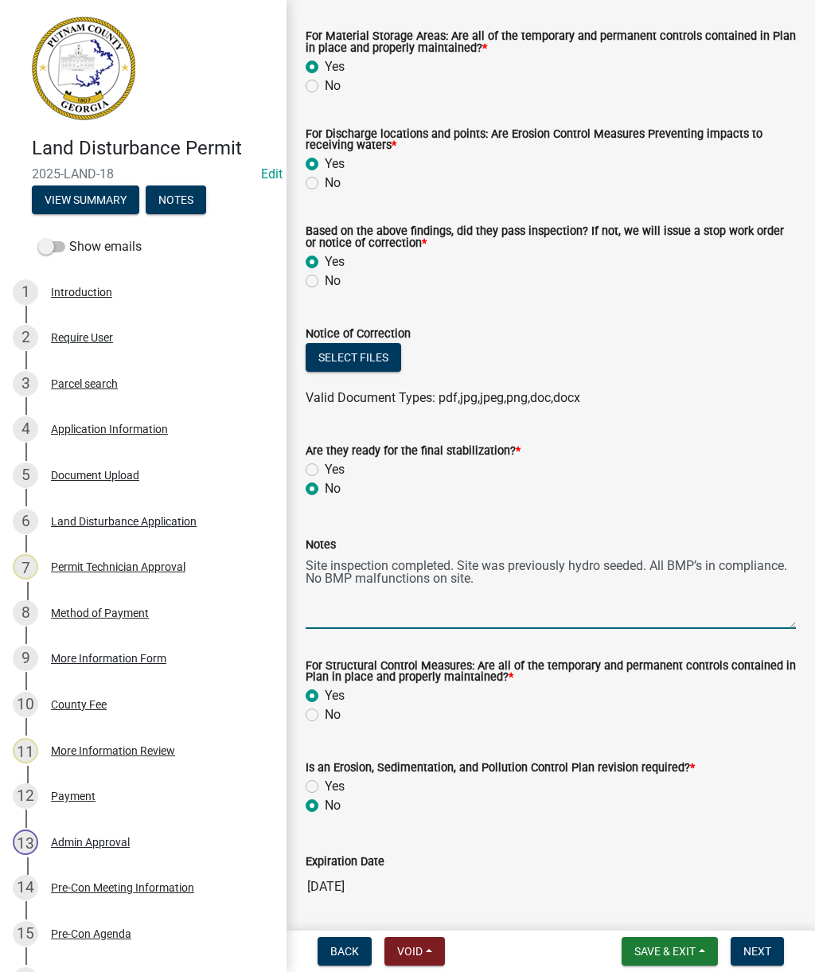
type textarea "Site inspection completed. Site was previously hydro seeded. All BMP’s in compl…"
click at [361, 348] on button "Select files" at bounding box center [354, 357] width 96 height 29
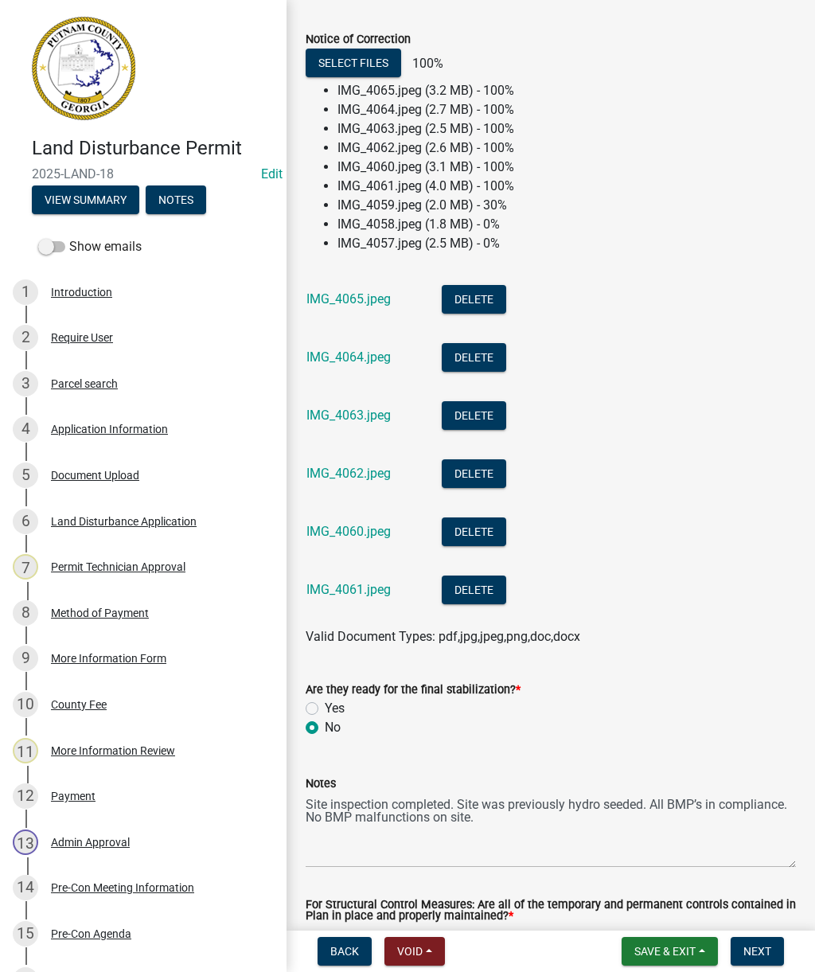
scroll to position [773, 0]
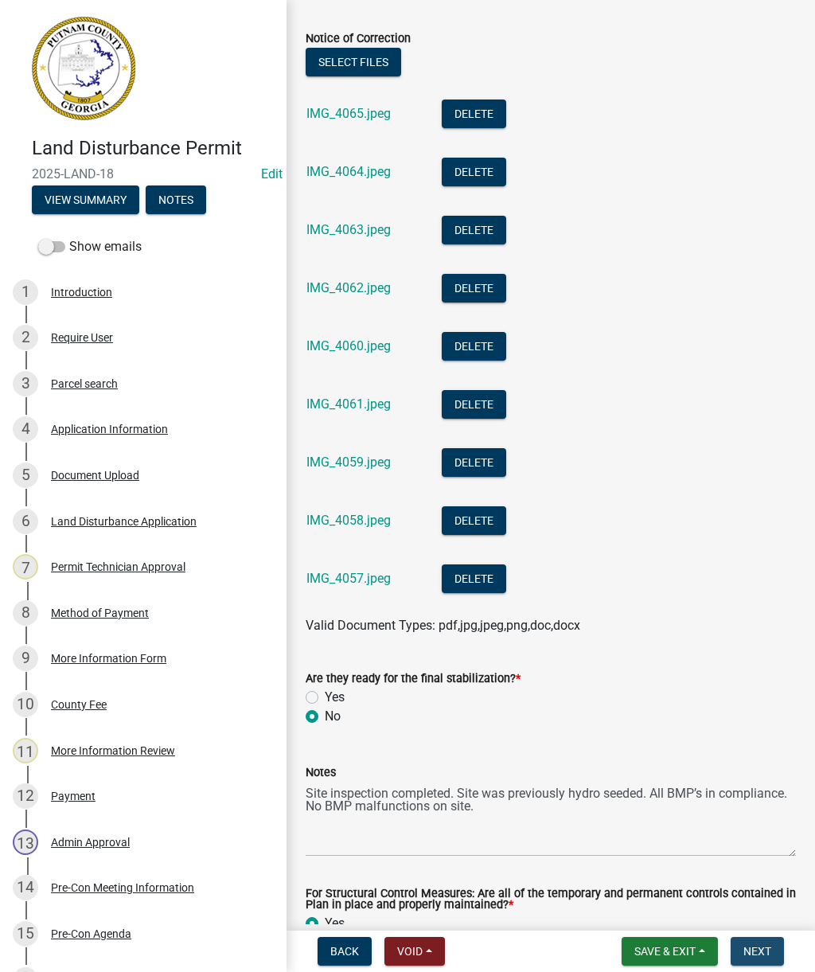
click at [767, 950] on span "Next" at bounding box center [757, 951] width 28 height 13
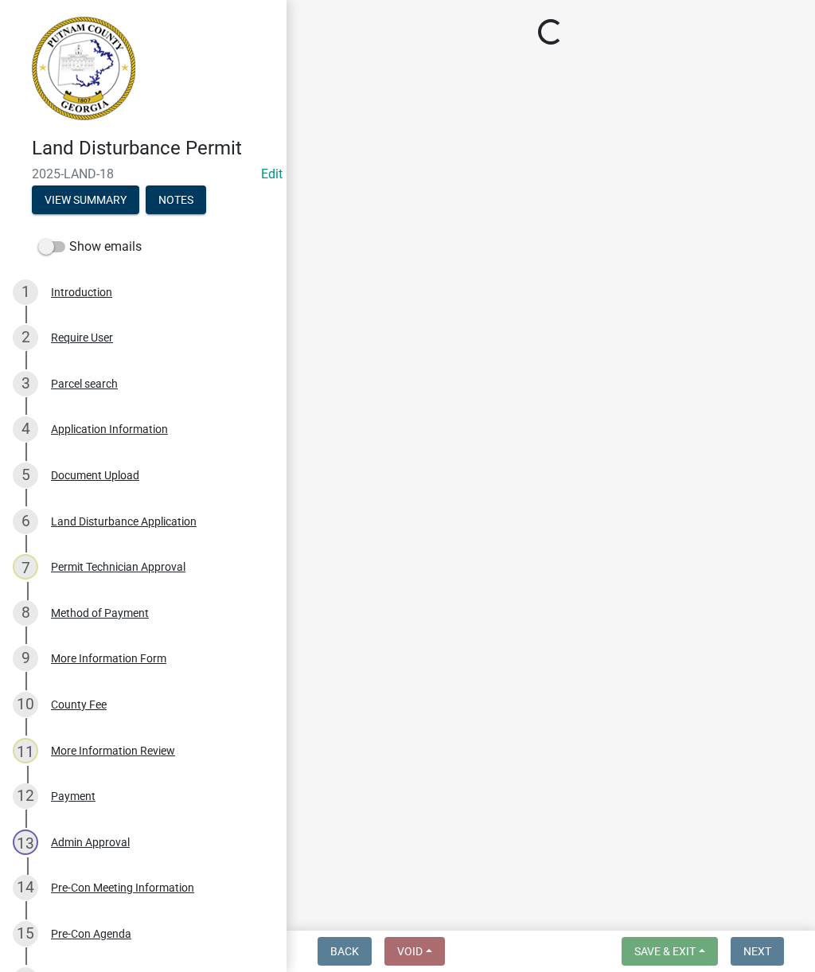
select select "af3c6edf-34d7-49be-824e-99d5d0a3954f"
